Goal: Complete application form

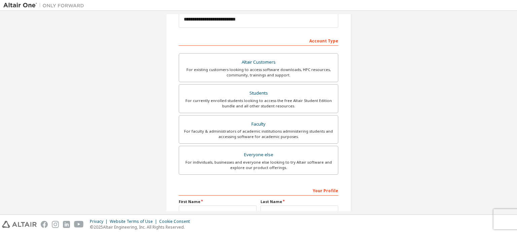
scroll to position [101, 0]
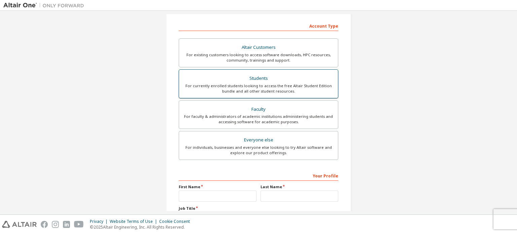
click at [265, 91] on div "For currently enrolled students looking to access the free Altair Student Editi…" at bounding box center [258, 88] width 151 height 11
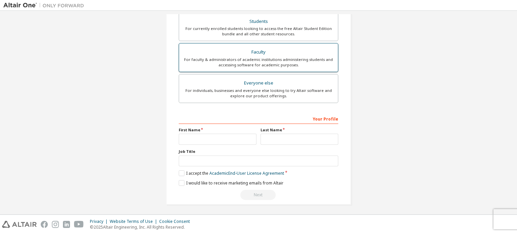
scroll to position [181, 0]
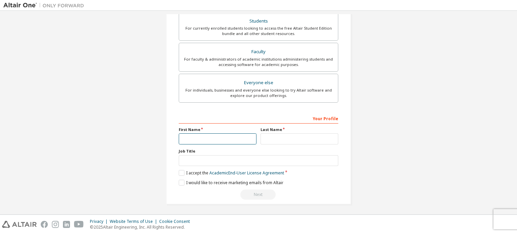
click at [237, 141] on input "text" at bounding box center [218, 138] width 78 height 11
type input "*****"
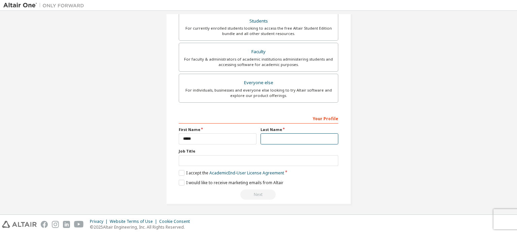
click at [283, 139] on input "text" at bounding box center [300, 138] width 78 height 11
type input "**********"
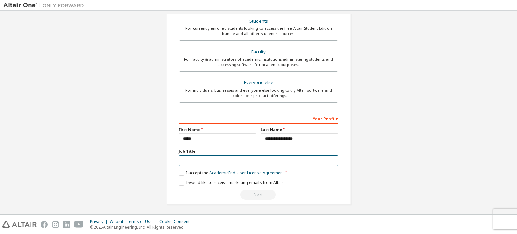
click at [279, 160] on input "text" at bounding box center [259, 160] width 160 height 11
type input "*******"
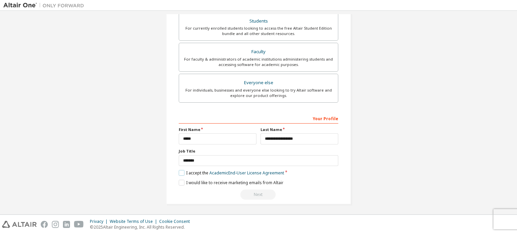
click at [181, 172] on label "I accept the Academic End-User License Agreement" at bounding box center [231, 173] width 105 height 6
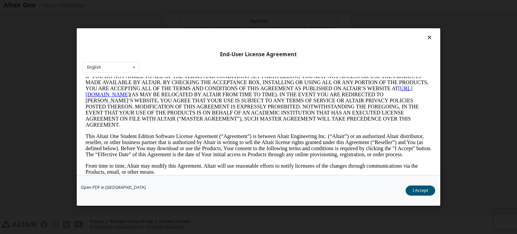
scroll to position [135, 0]
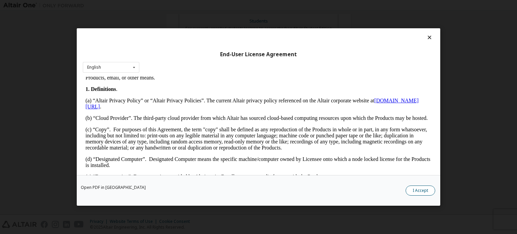
click at [429, 189] on button "I Accept" at bounding box center [421, 191] width 30 height 10
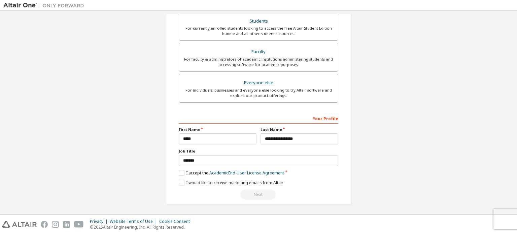
click at [261, 191] on div "Next" at bounding box center [259, 195] width 160 height 10
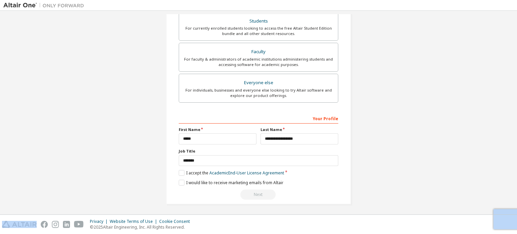
click at [261, 191] on div "Next" at bounding box center [259, 195] width 160 height 10
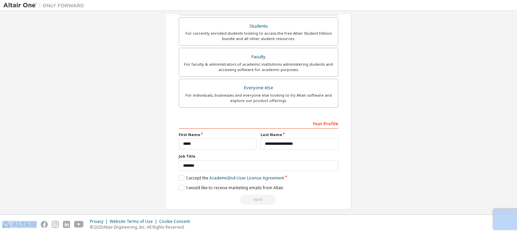
scroll to position [181, 0]
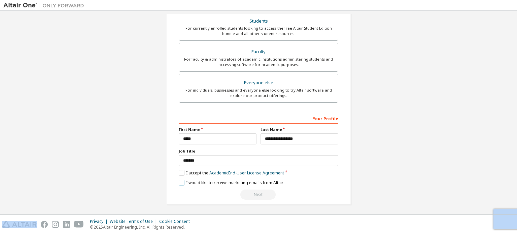
click at [180, 181] on label "I would like to receive marketing emails from Altair" at bounding box center [231, 183] width 105 height 6
click at [255, 194] on div "Next" at bounding box center [259, 195] width 160 height 10
click at [179, 181] on label "I would like to receive marketing emails from Altair" at bounding box center [231, 183] width 105 height 6
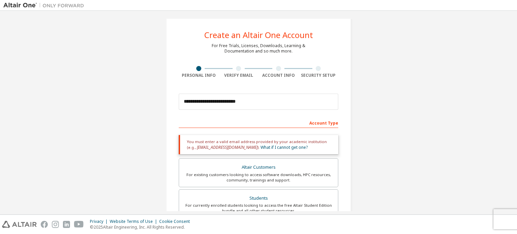
scroll to position [0, 0]
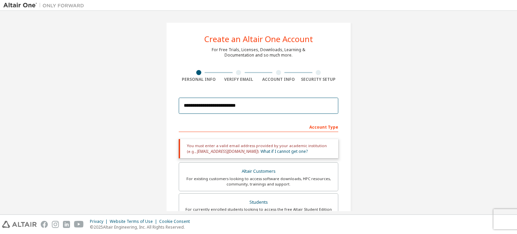
click at [271, 107] on input "**********" at bounding box center [259, 106] width 160 height 16
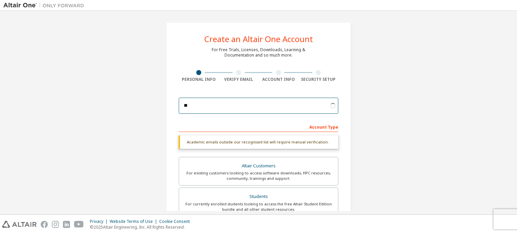
type input "*"
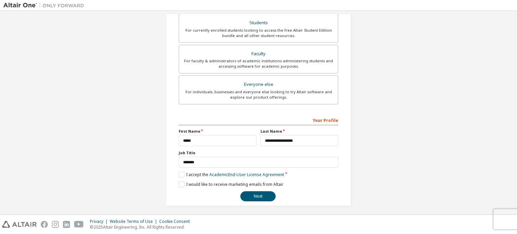
scroll to position [158, 0]
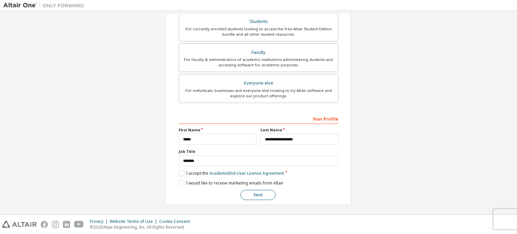
type input "**********"
click at [254, 194] on button "Next" at bounding box center [257, 195] width 35 height 10
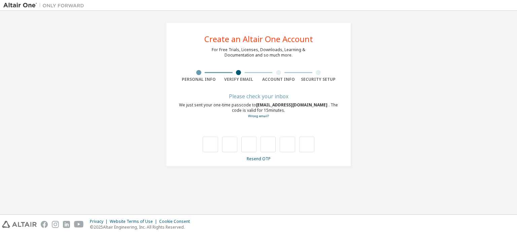
scroll to position [0, 0]
type input "*"
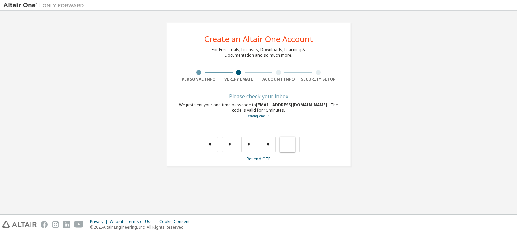
type input "*"
